Goal: Transaction & Acquisition: Book appointment/travel/reservation

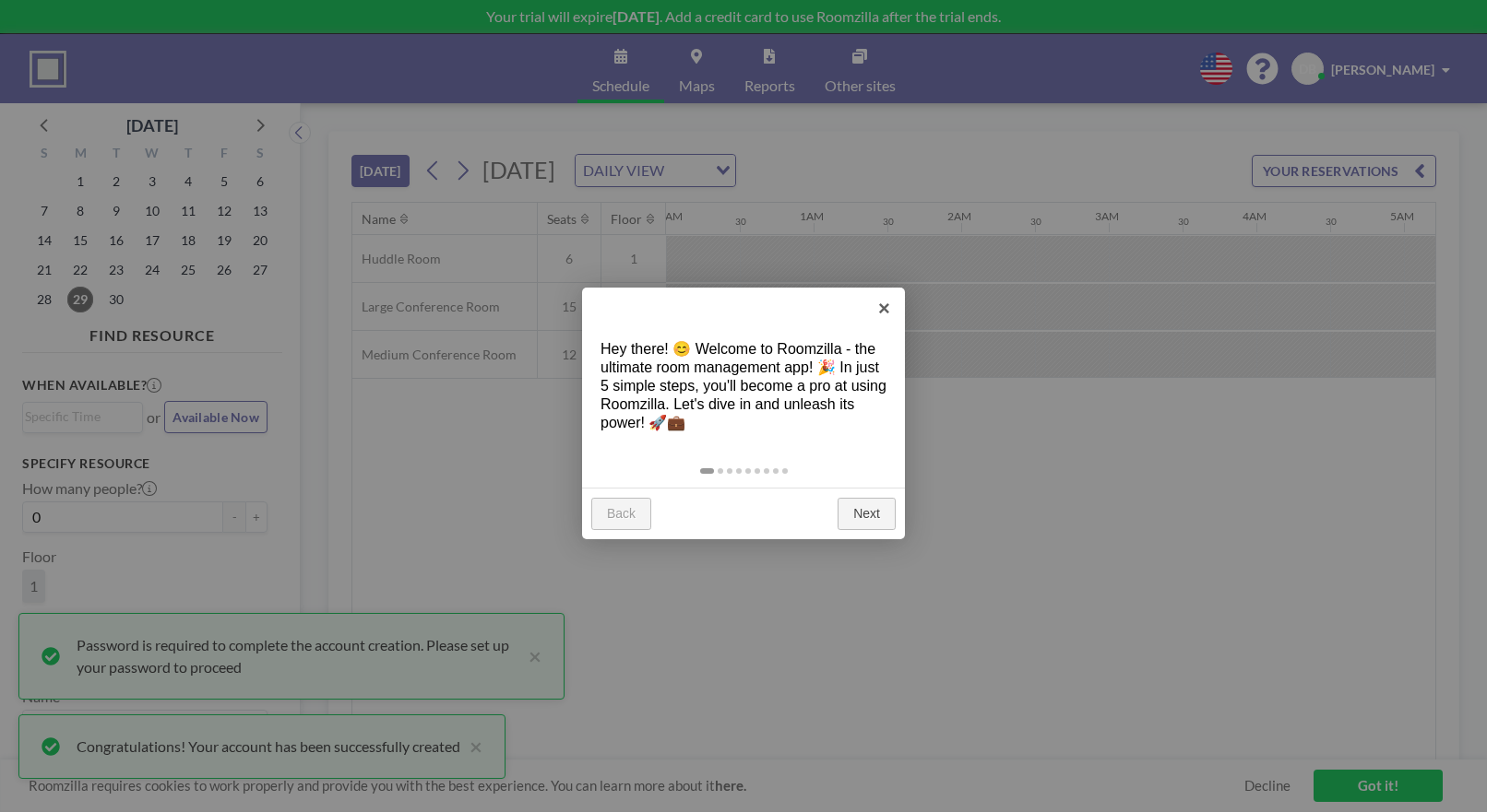
scroll to position [0, 2140]
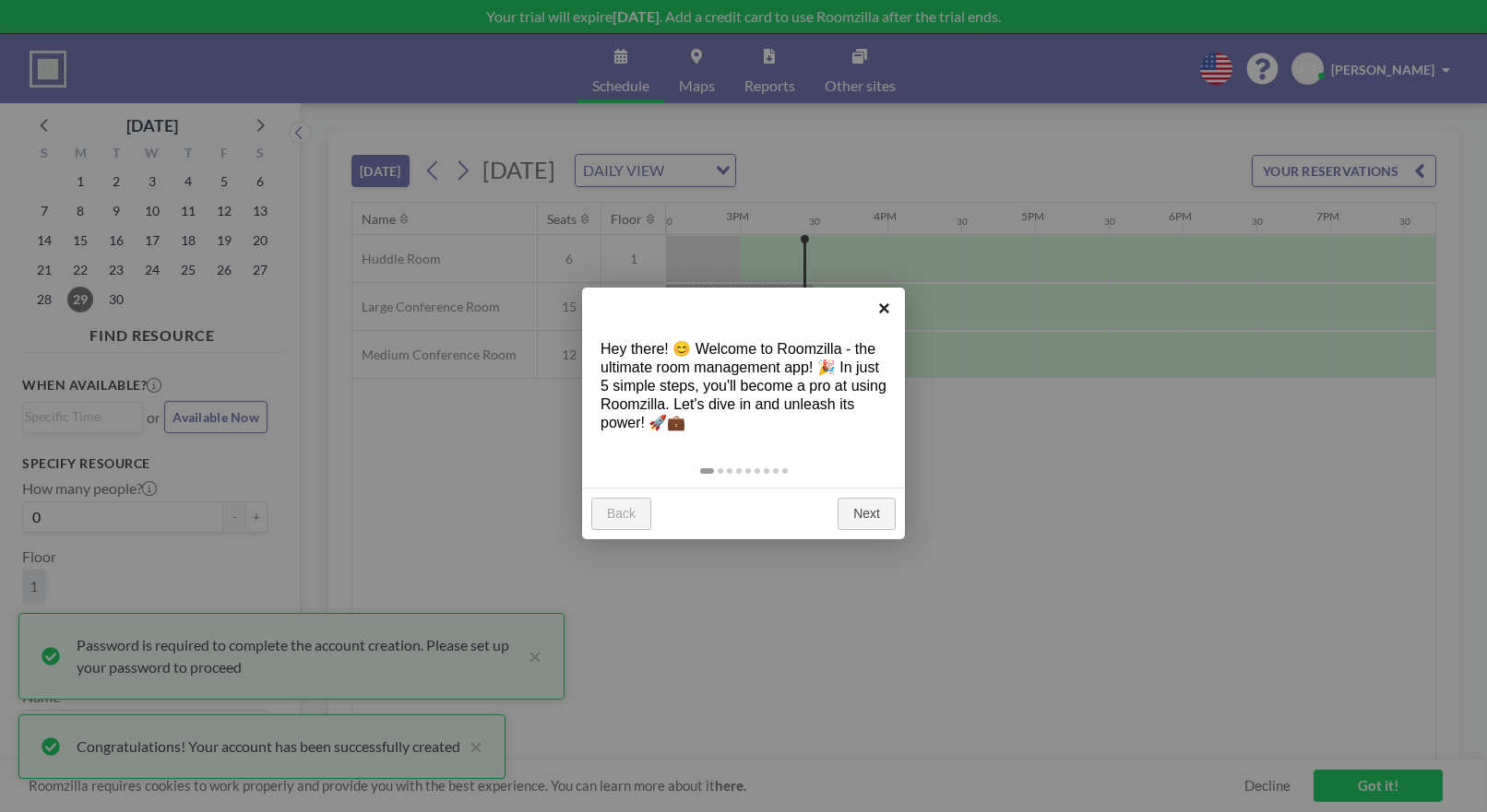
click at [884, 306] on link "×" at bounding box center [884, 309] width 42 height 42
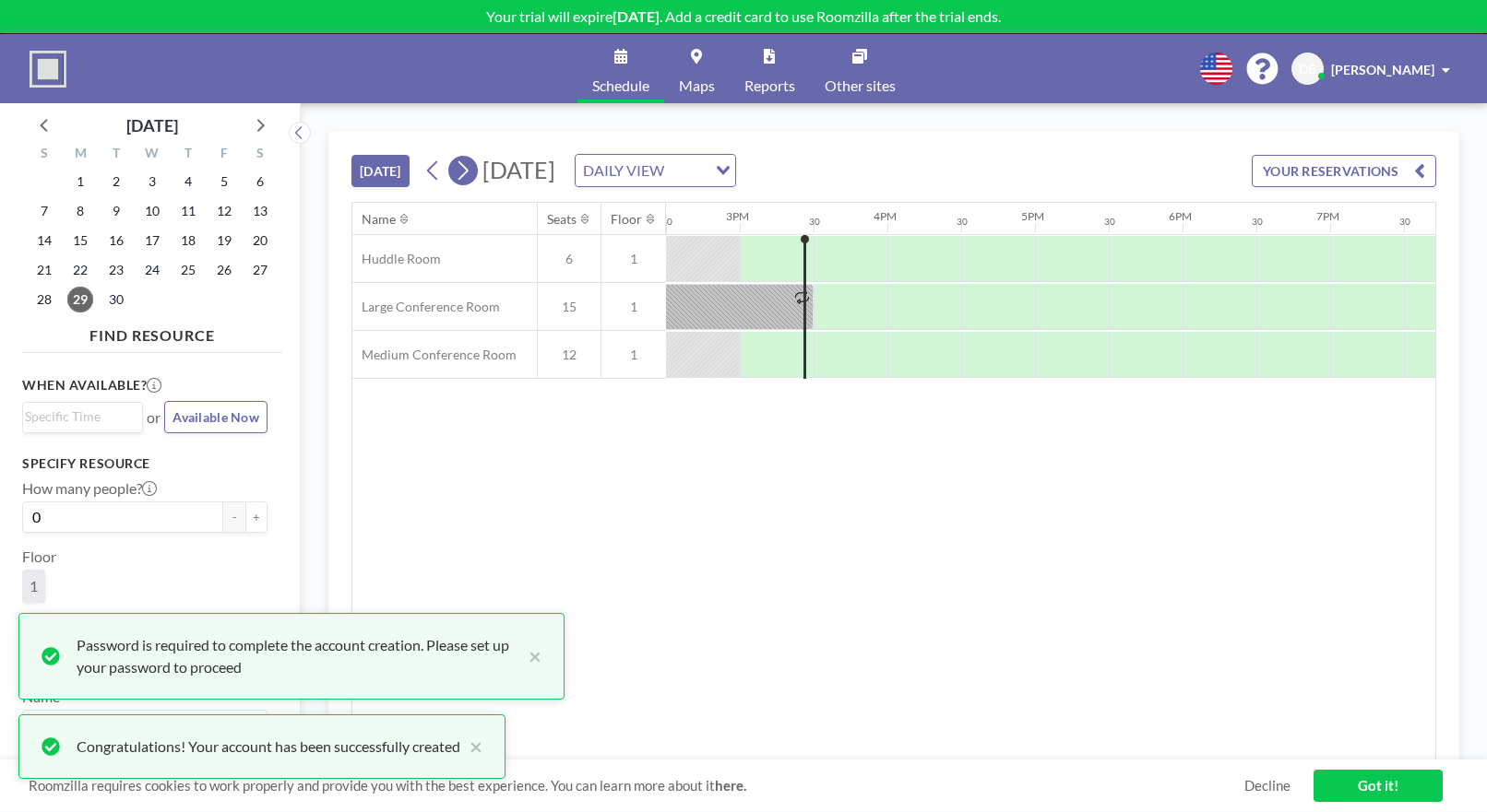
click at [468, 168] on icon at bounding box center [463, 170] width 10 height 19
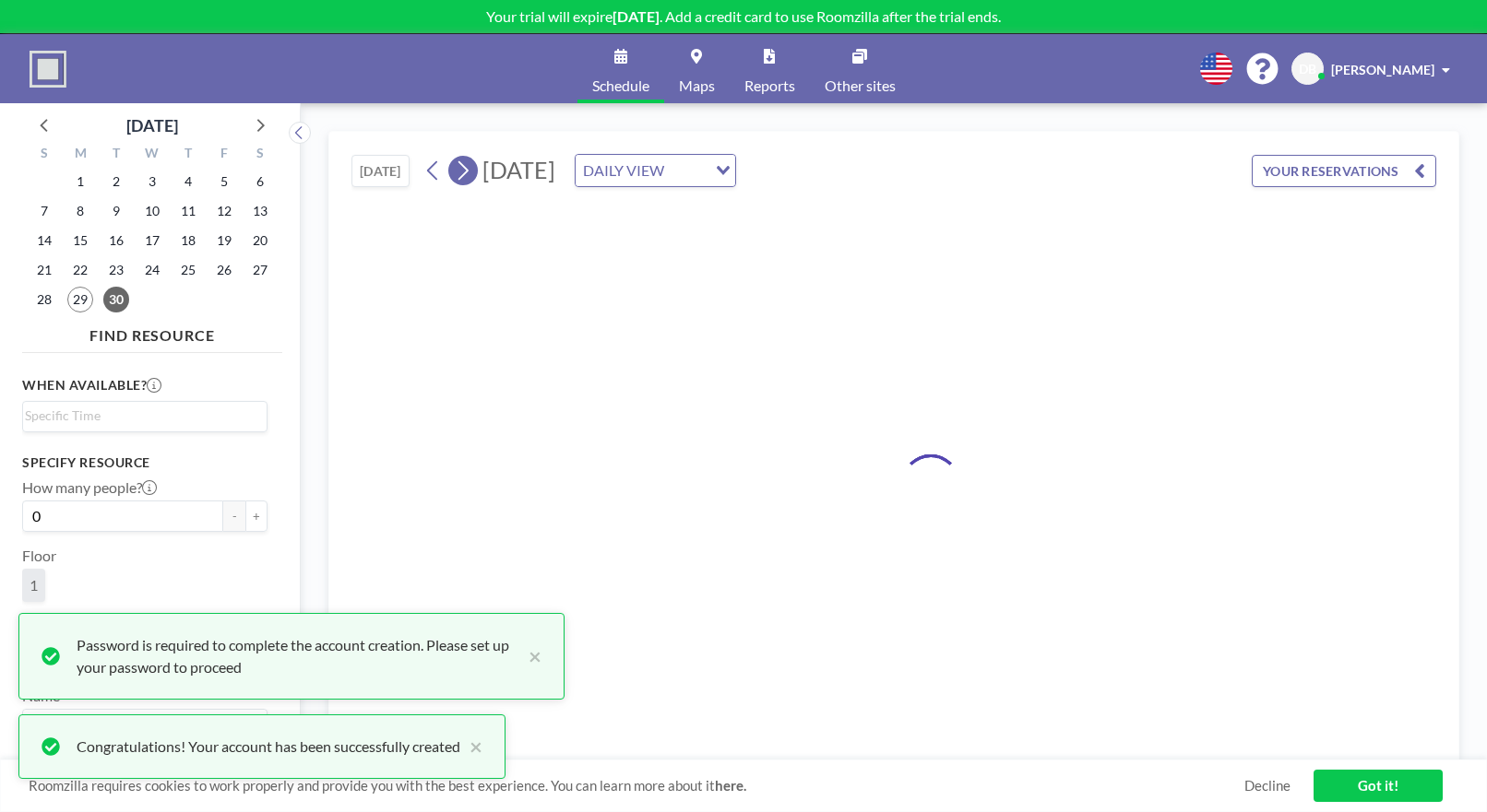
click at [468, 168] on icon at bounding box center [463, 170] width 10 height 19
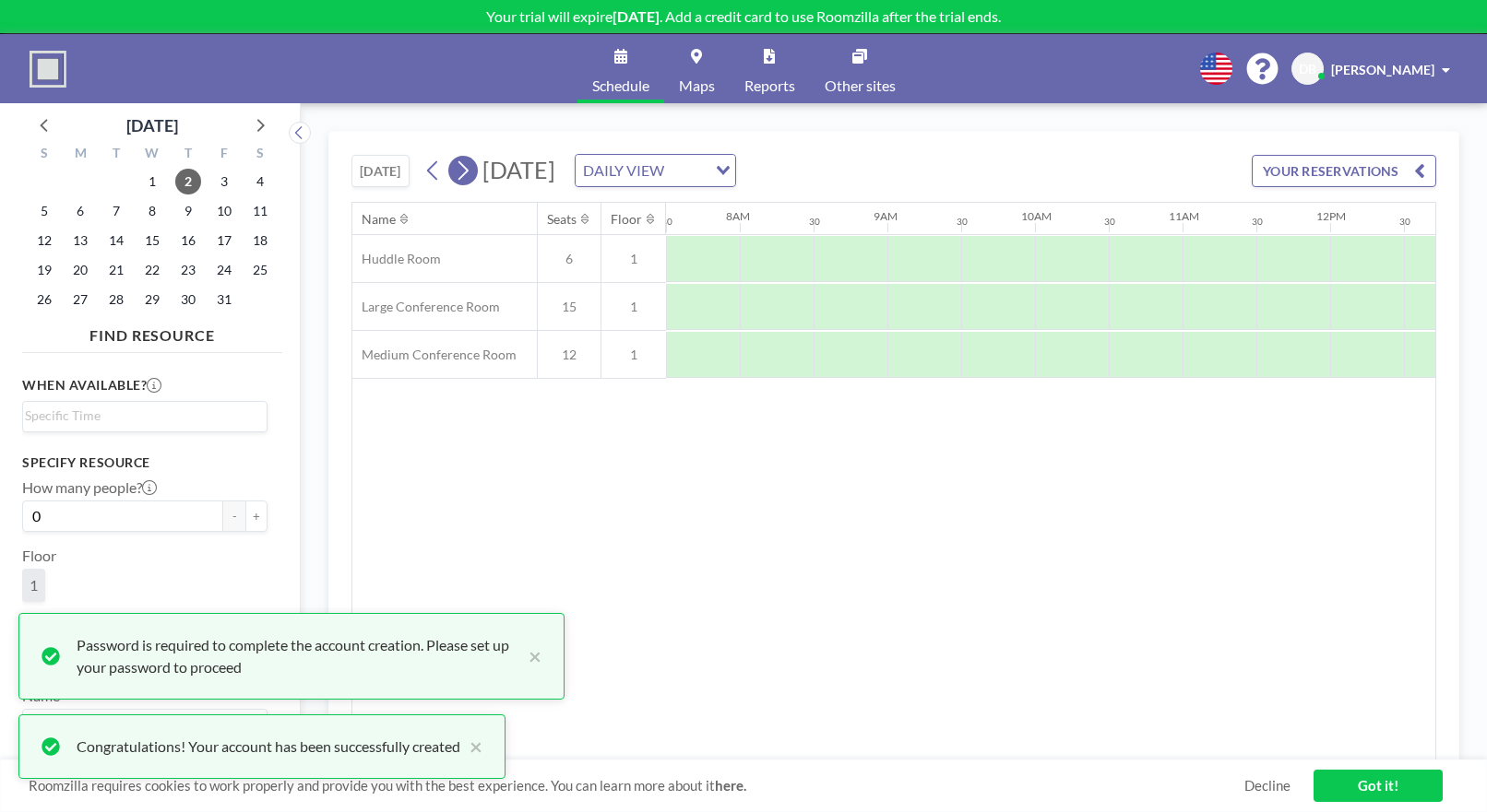
click at [468, 168] on icon at bounding box center [463, 170] width 10 height 19
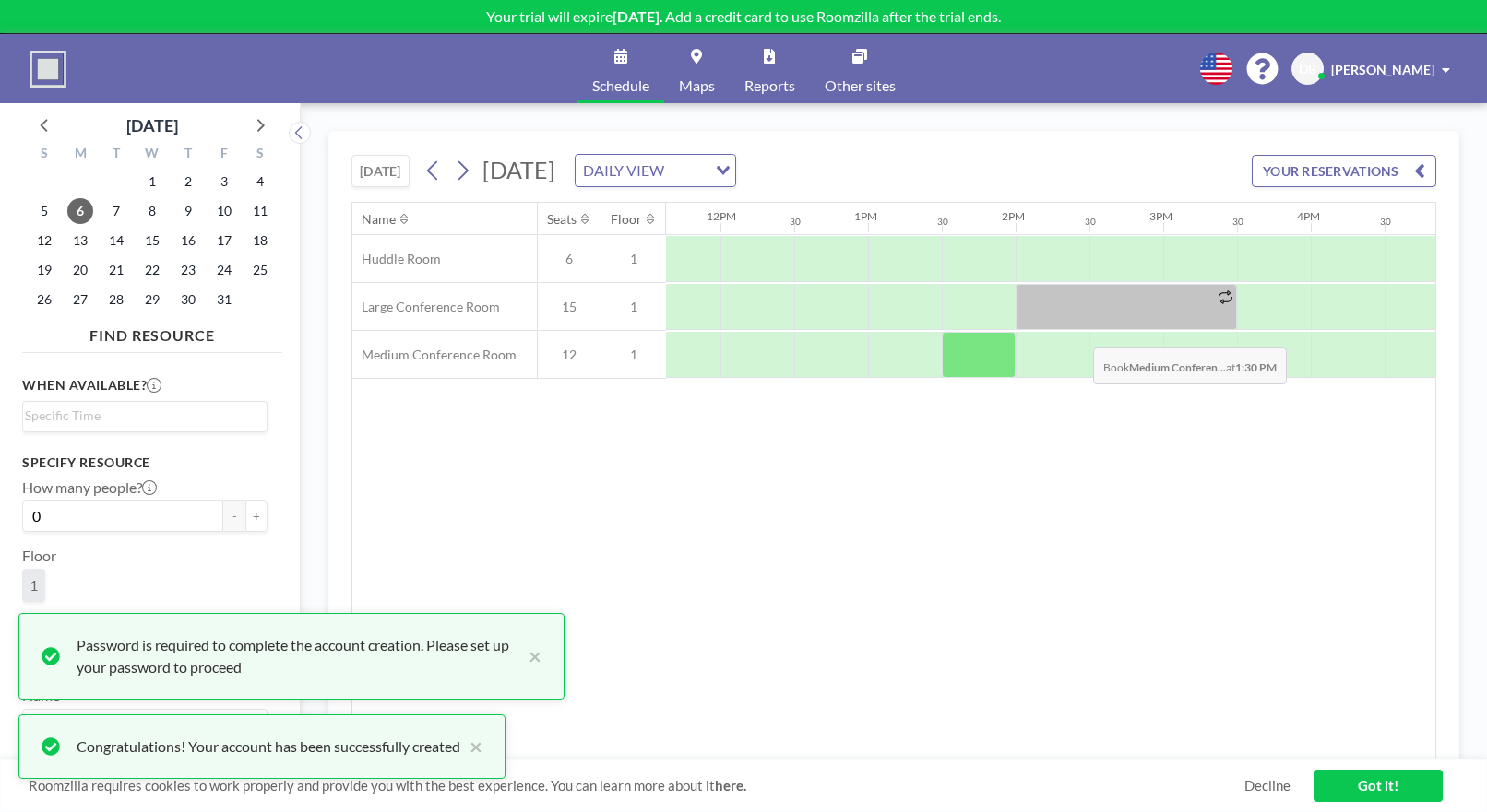
scroll to position [0, 1720]
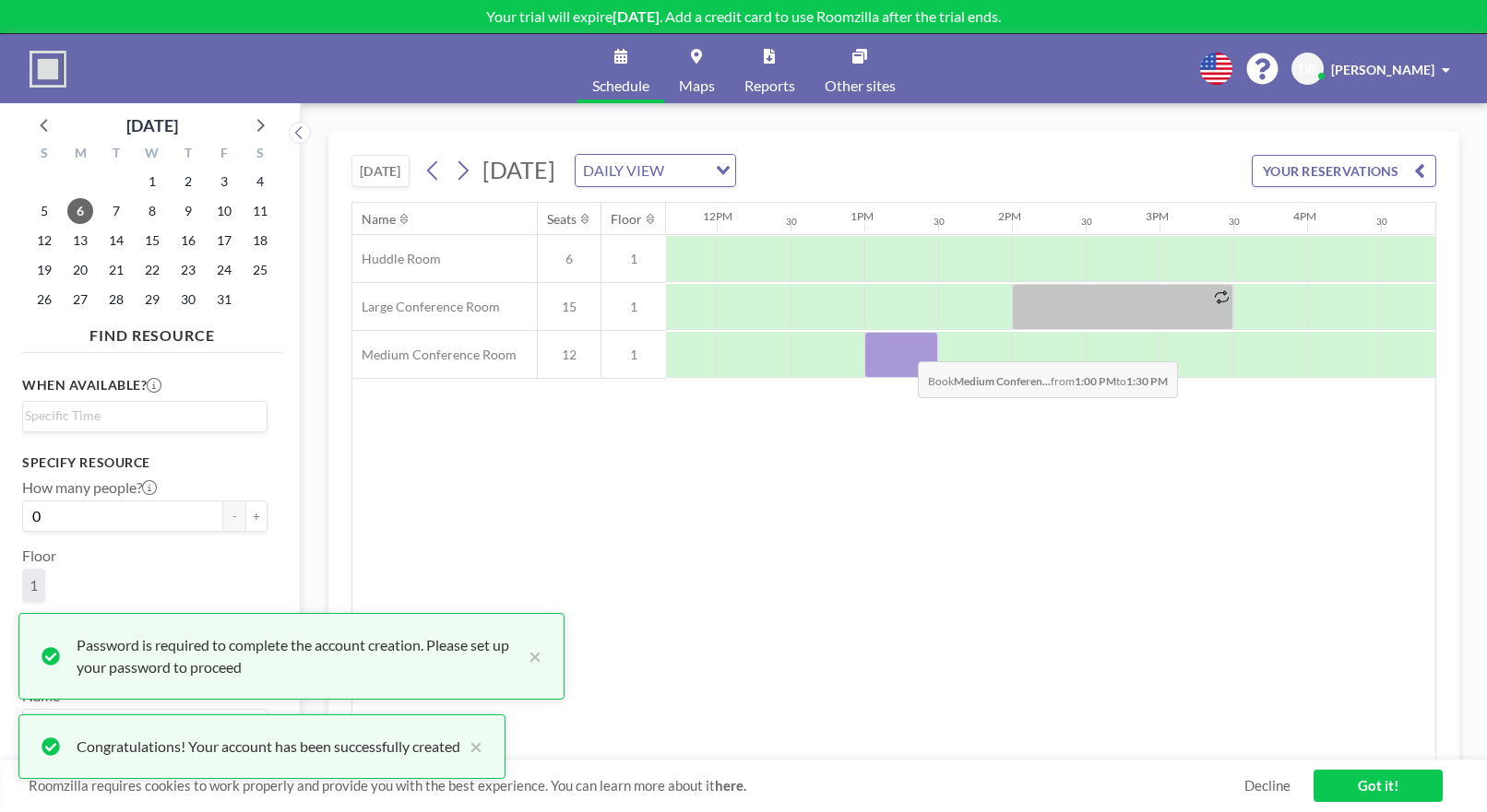
click at [903, 348] on div at bounding box center [901, 355] width 74 height 46
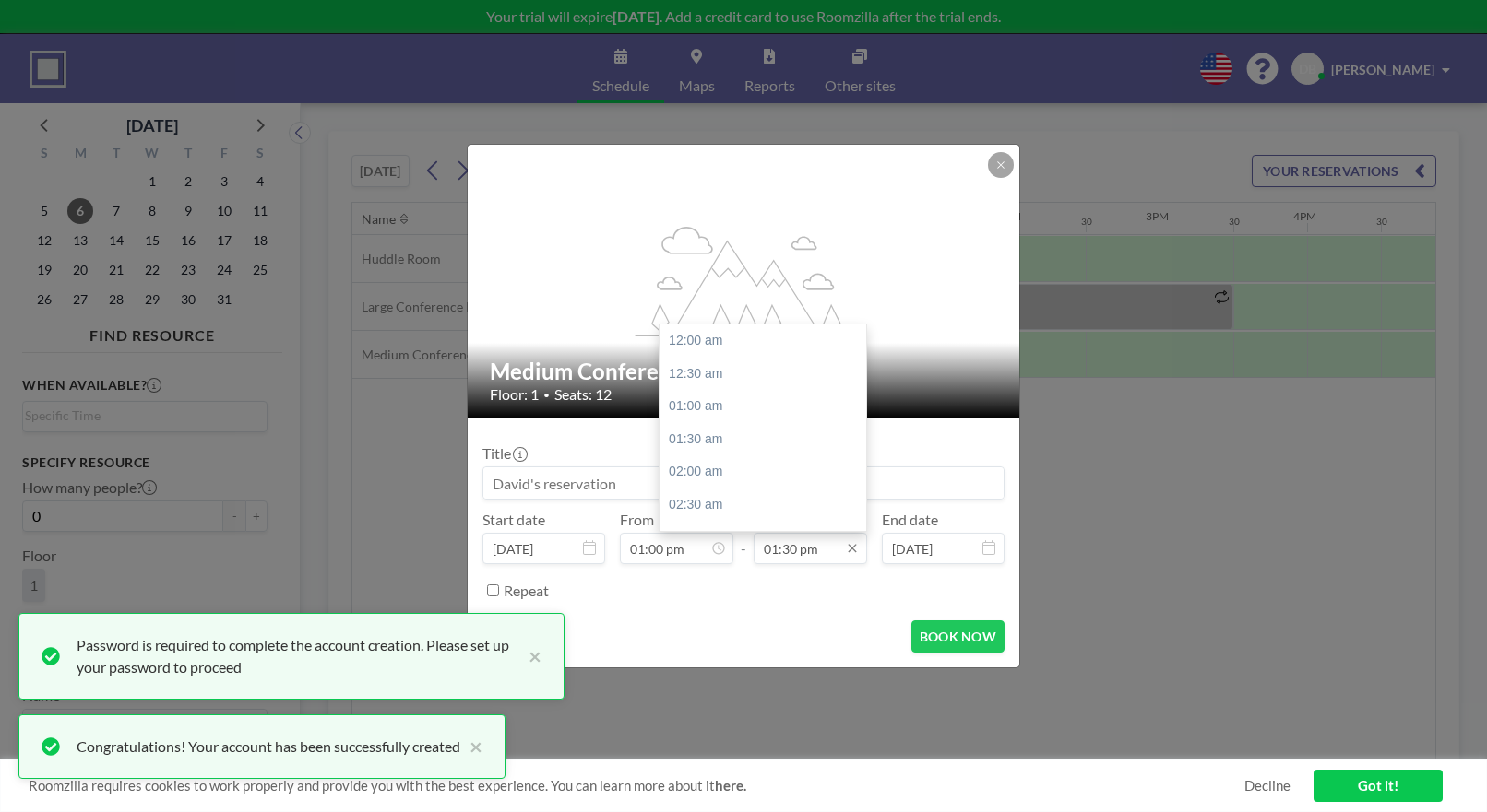
scroll to position [872, 0]
click at [811, 554] on input "01:30 pm" at bounding box center [810, 548] width 114 height 31
click at [733, 478] on div "05:30 pm" at bounding box center [765, 494] width 212 height 33
type input "05:30 pm"
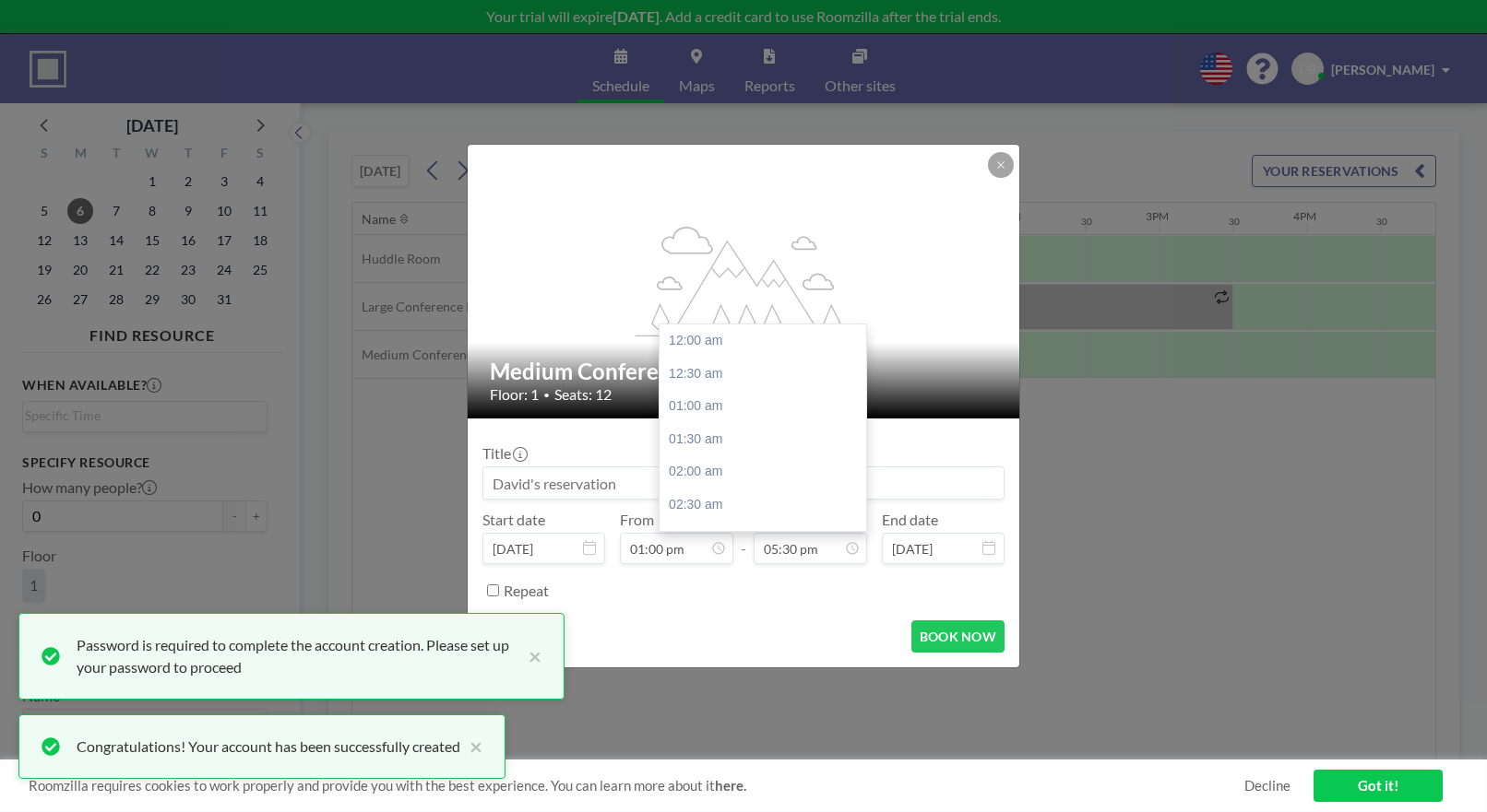
scroll to position [1130, 0]
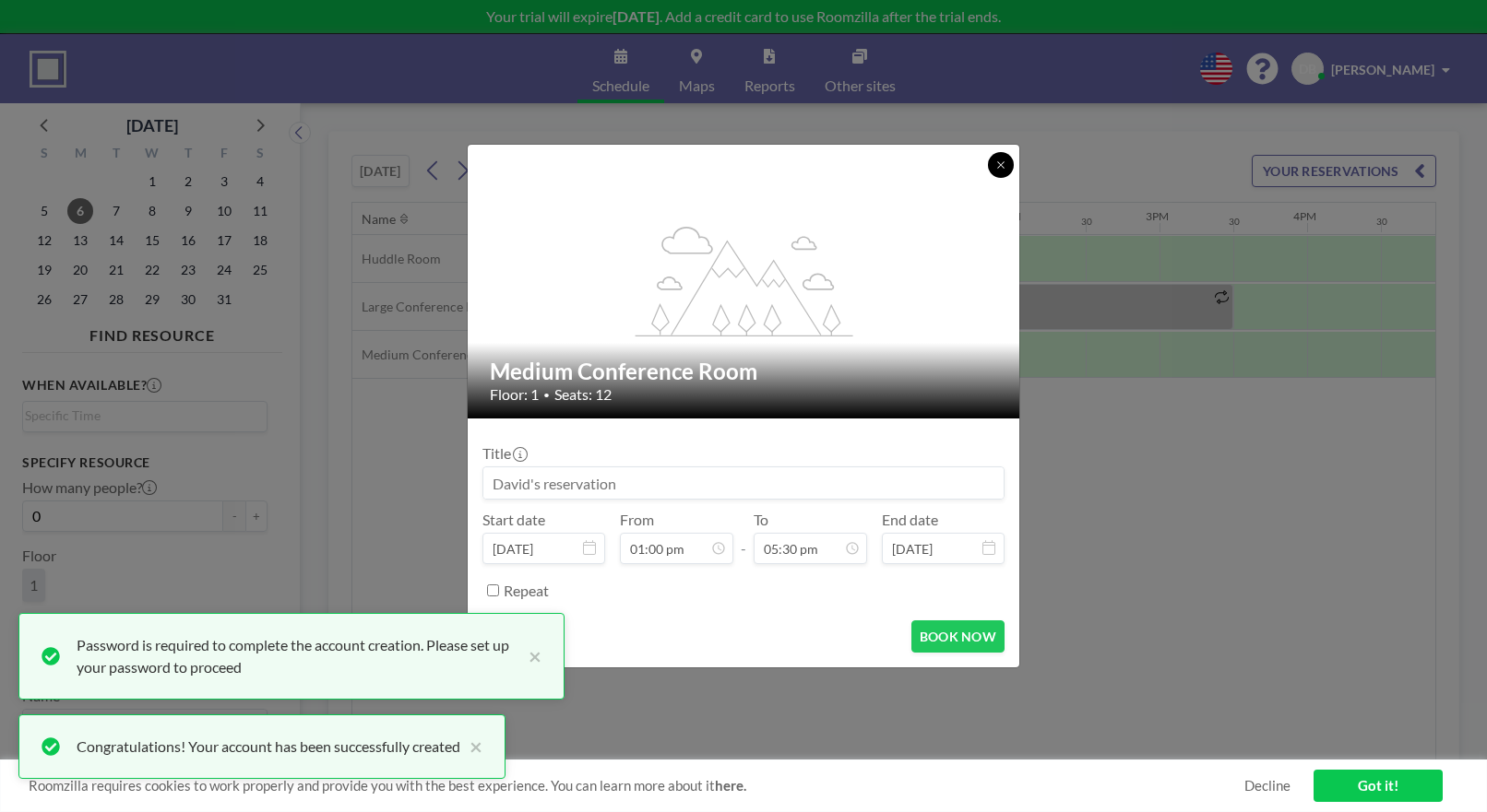
click at [997, 167] on icon at bounding box center [1001, 164] width 11 height 11
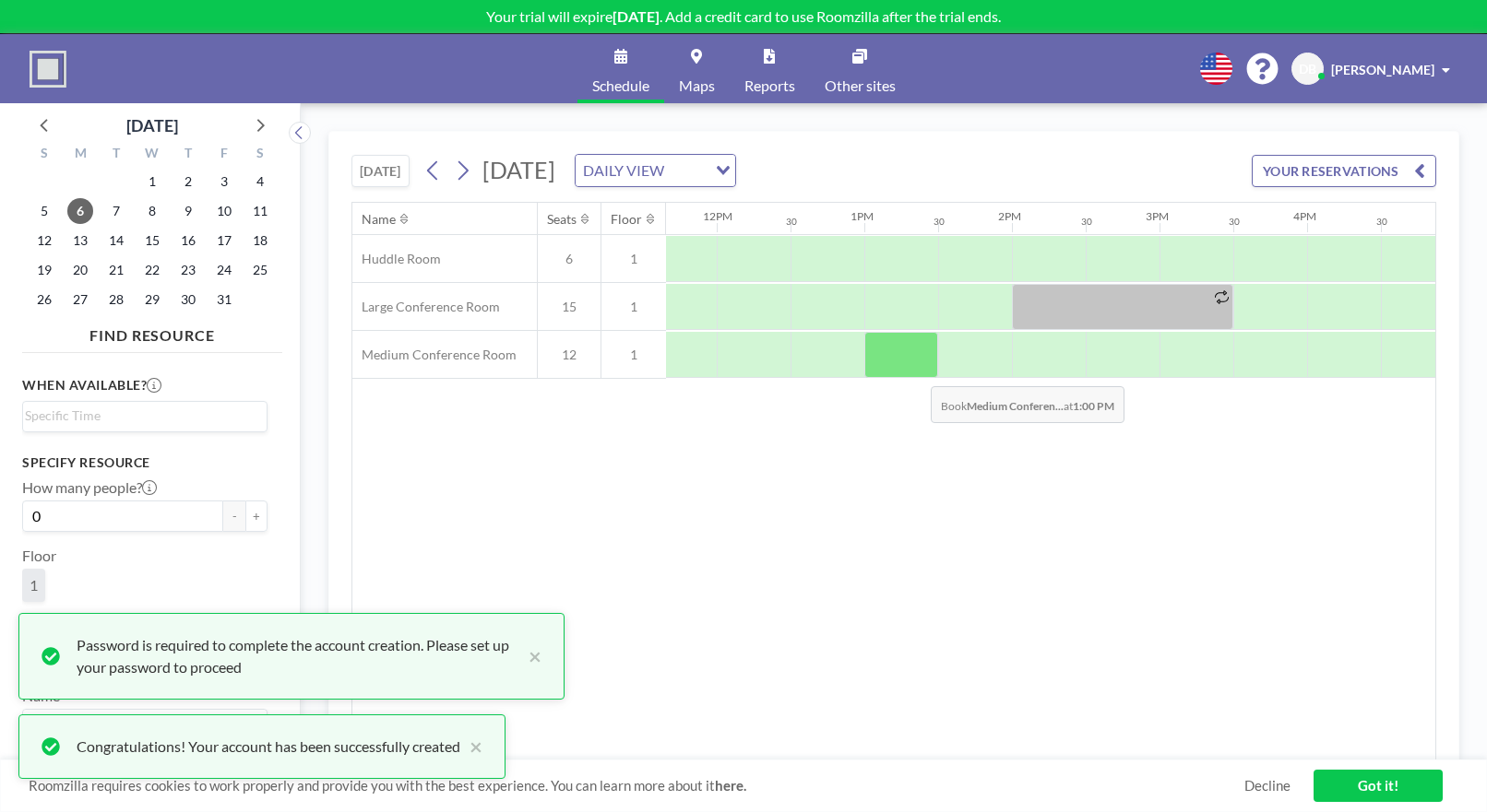
click at [913, 371] on div at bounding box center [901, 355] width 74 height 46
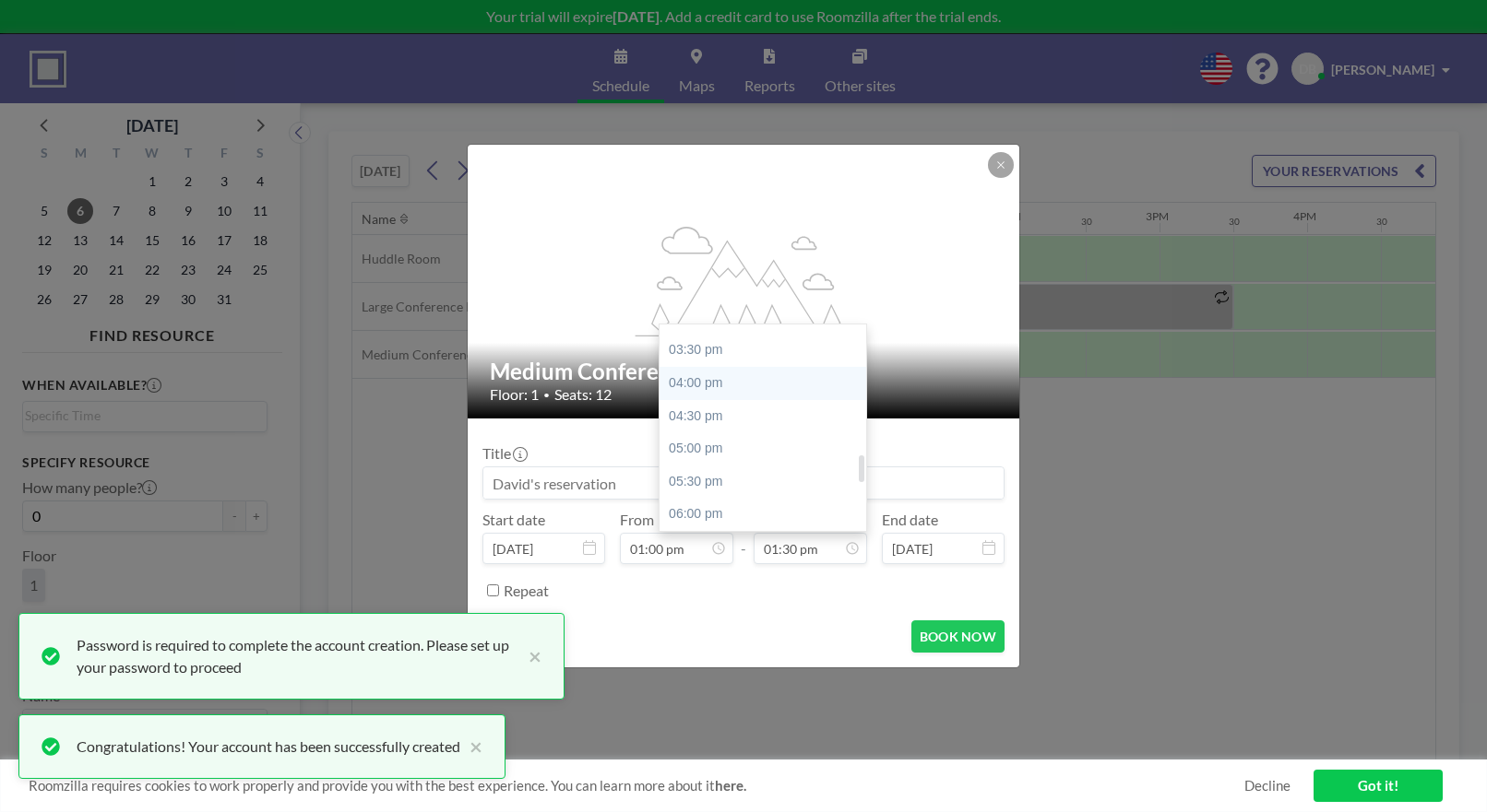
scroll to position [1008, 0]
click at [728, 464] on div "05:30 pm" at bounding box center [765, 480] width 212 height 33
type input "05:30 pm"
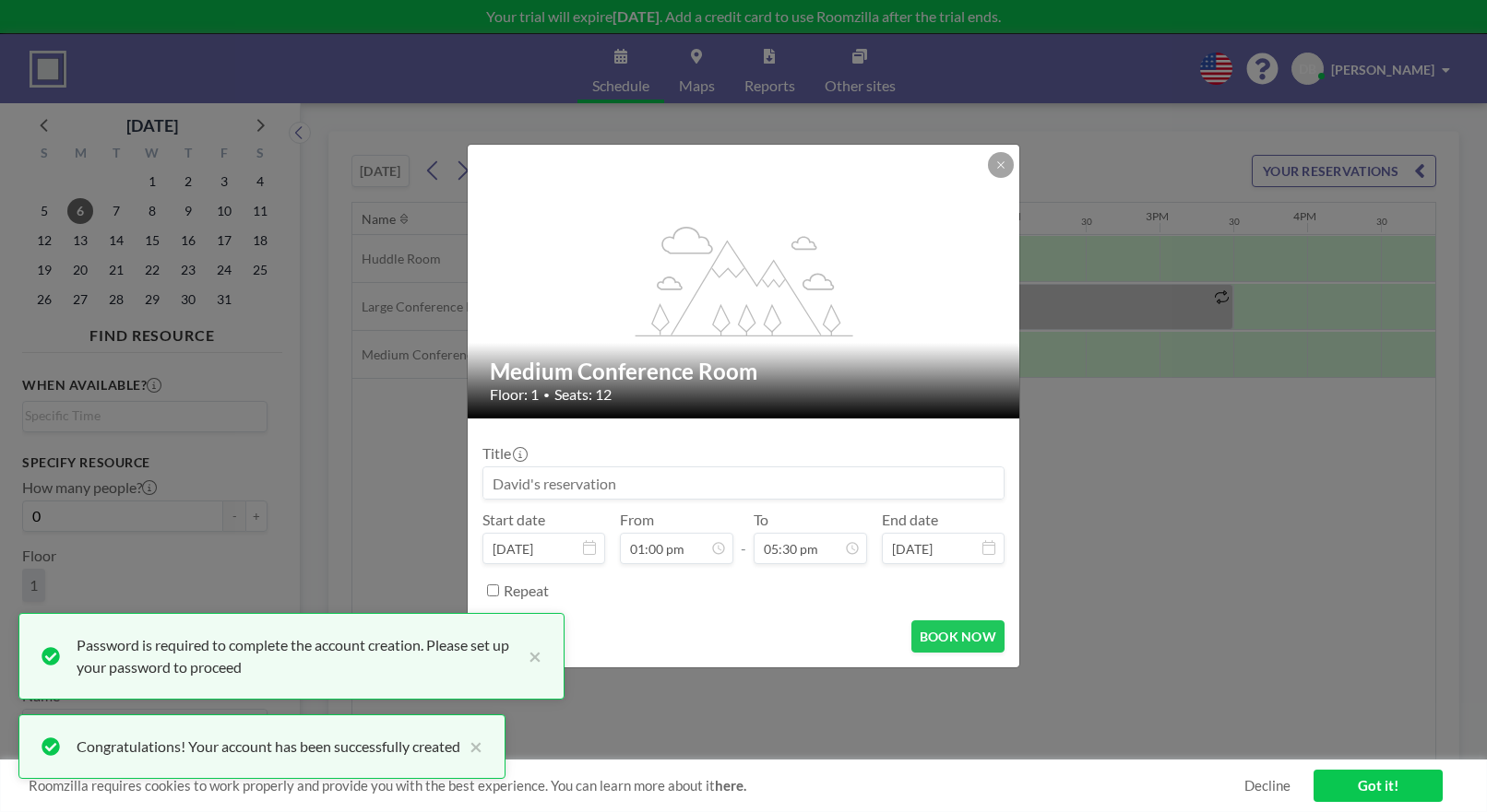
scroll to position [1130, 0]
click at [549, 473] on input at bounding box center [744, 482] width 520 height 31
type input "White Oak Quarterly"
click at [960, 636] on button "BOOK NOW" at bounding box center [957, 637] width 93 height 32
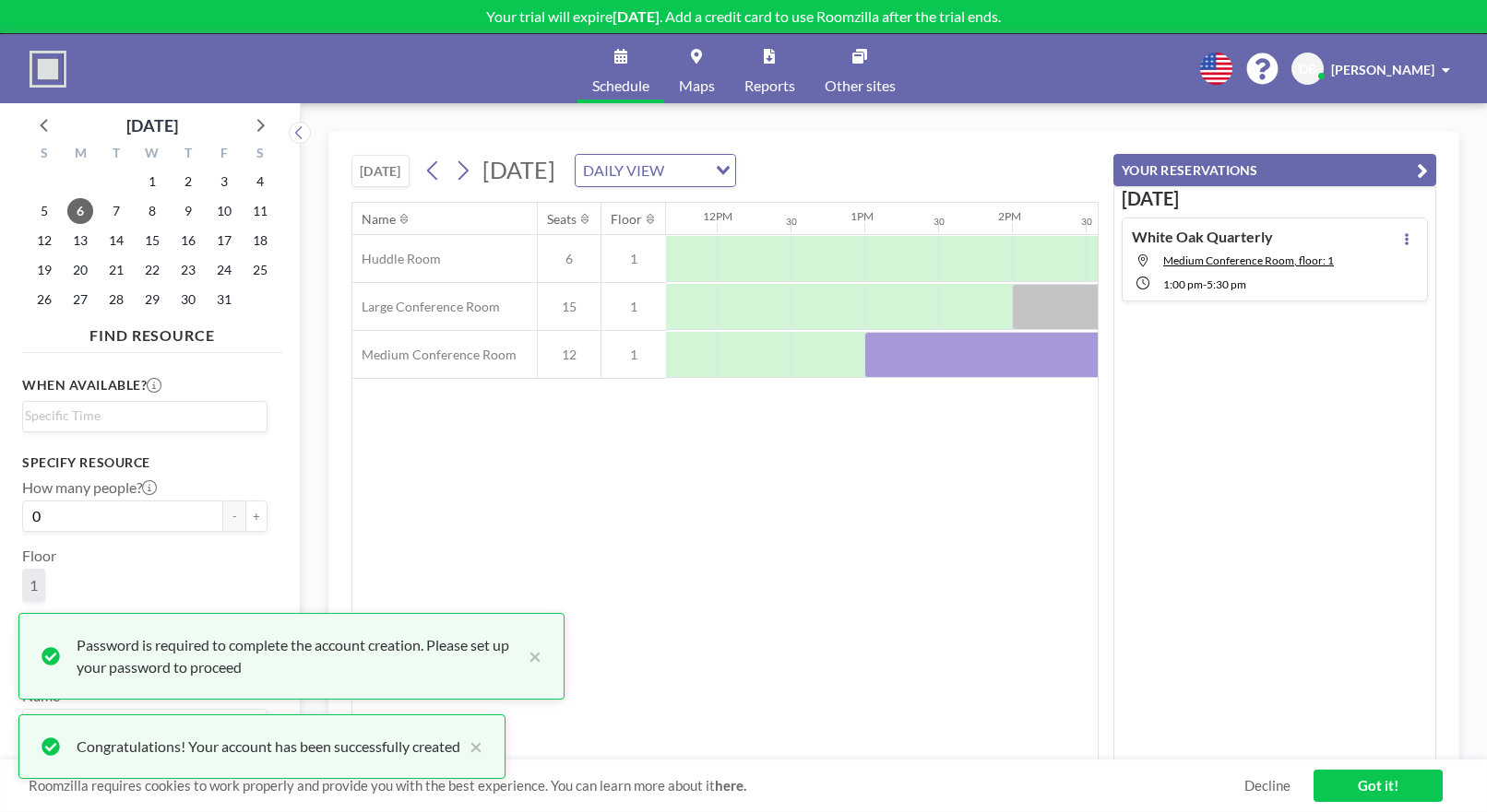
click at [890, 656] on div "Name Seats Floor 12AM 30 1AM 30 2AM 30 3AM 30 4AM 30 5AM 30 6AM 30 7AM 30 8AM 3…" at bounding box center [726, 482] width 745 height 558
click at [482, 748] on button "×" at bounding box center [471, 747] width 22 height 22
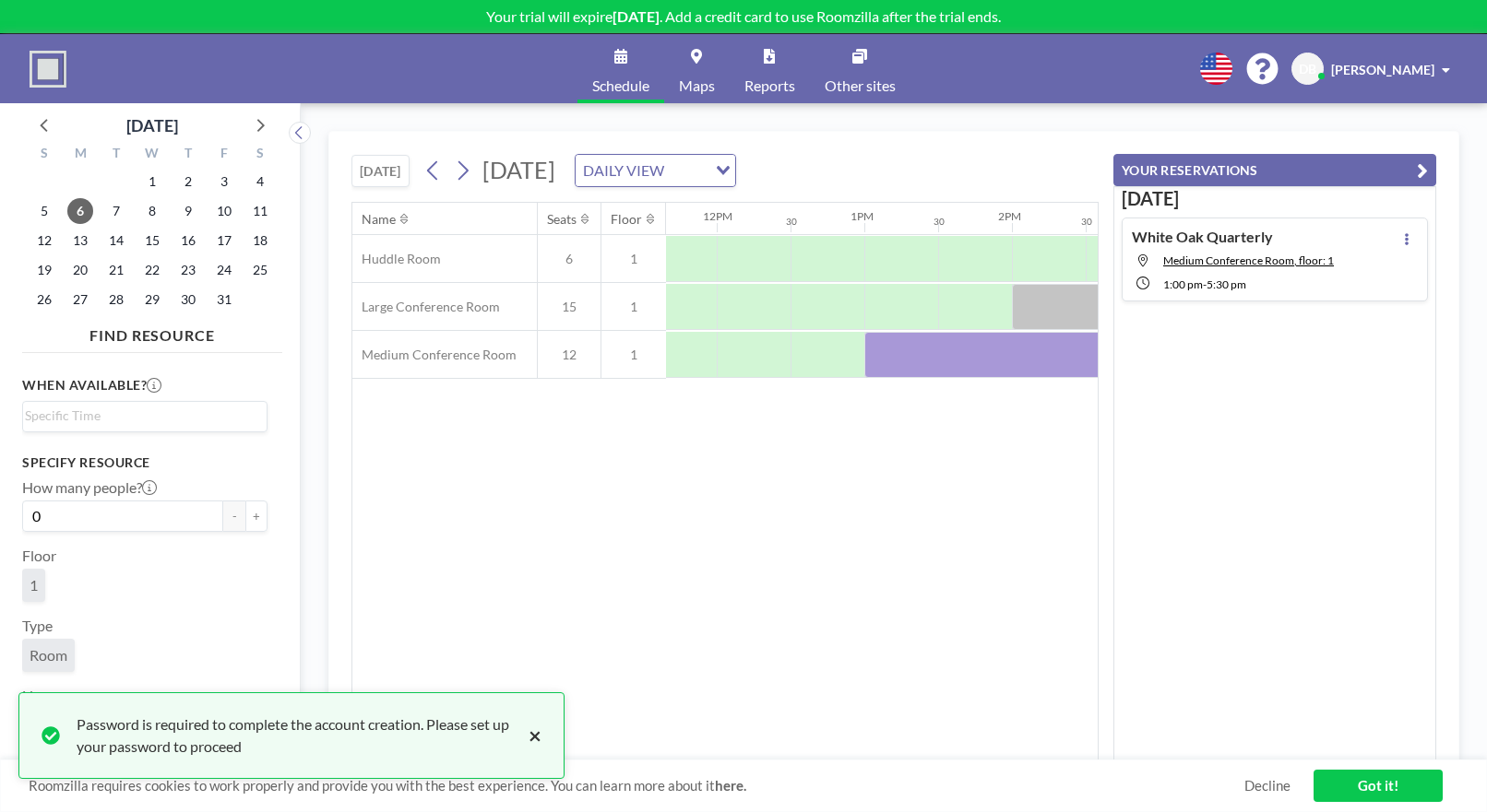
click at [539, 738] on button "×" at bounding box center [530, 735] width 22 height 44
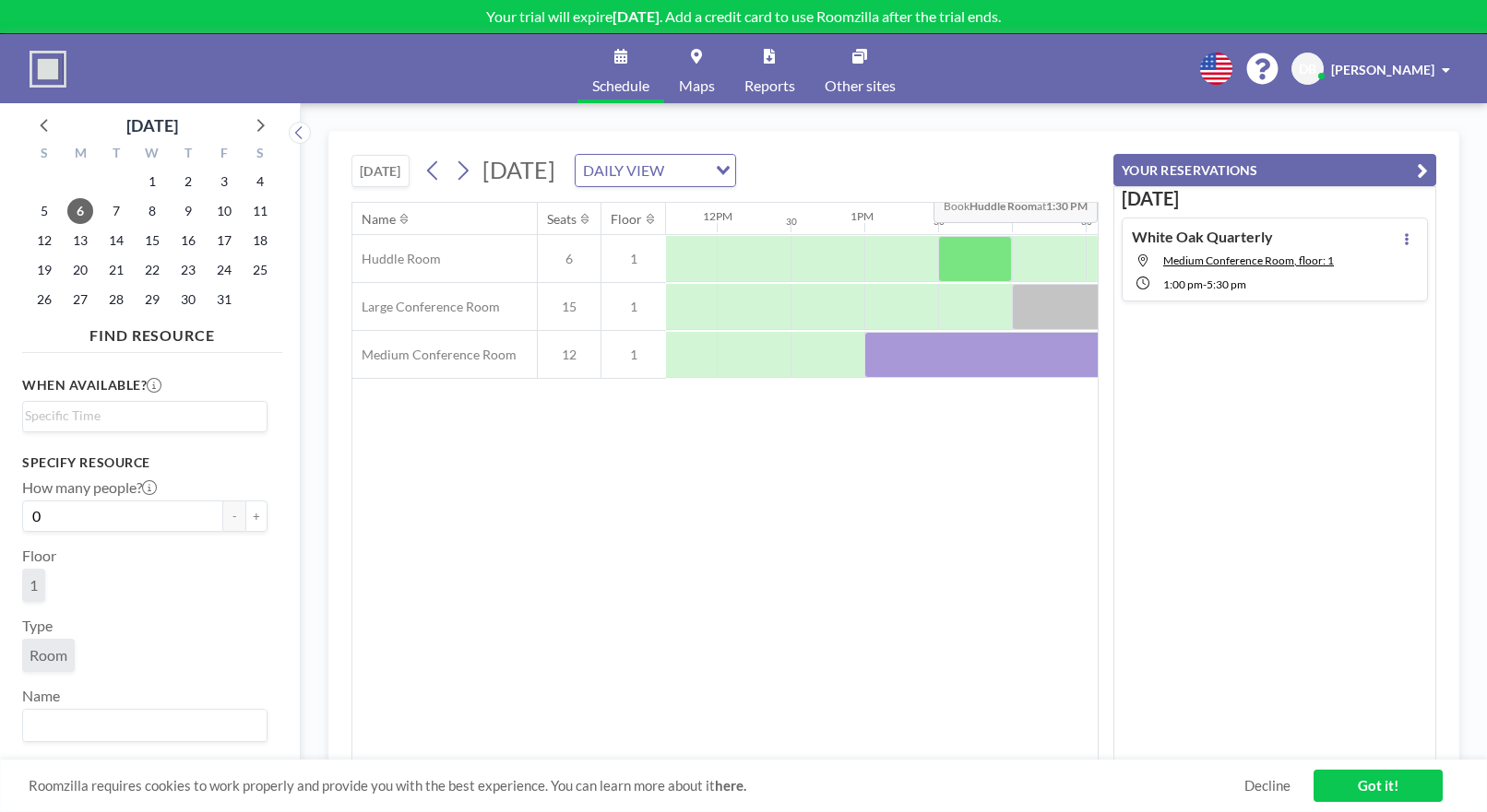
click at [1417, 173] on icon "button" at bounding box center [1422, 170] width 11 height 22
